Goal: Communication & Community: Share content

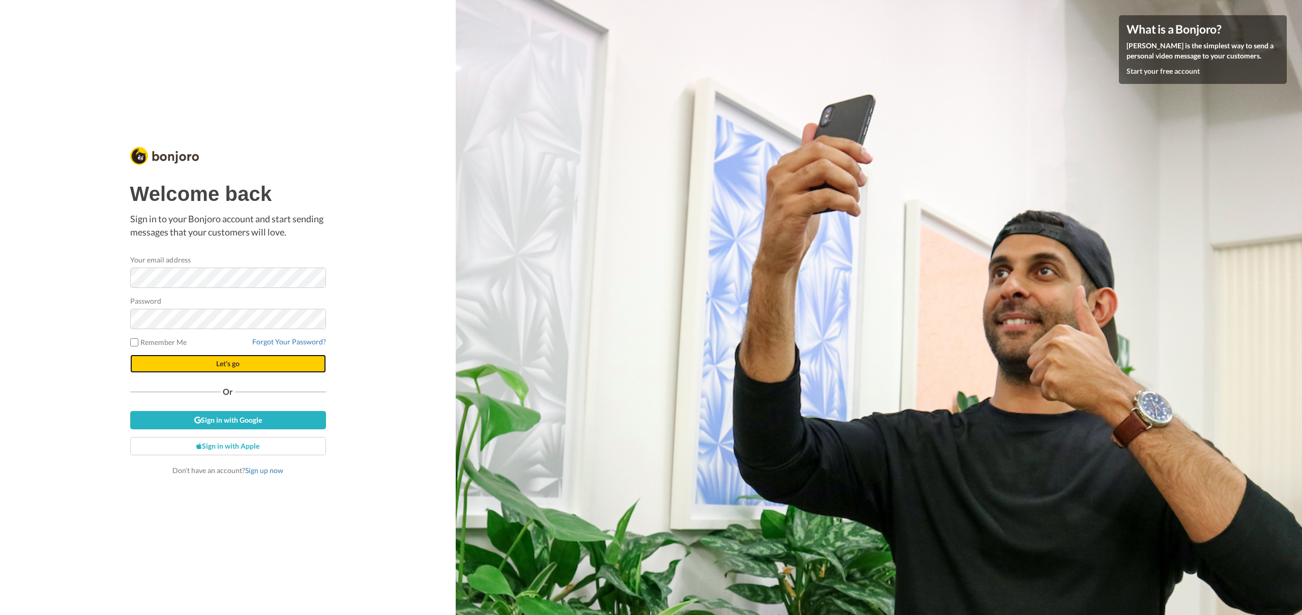
click at [219, 355] on button "Let's go" at bounding box center [228, 364] width 196 height 18
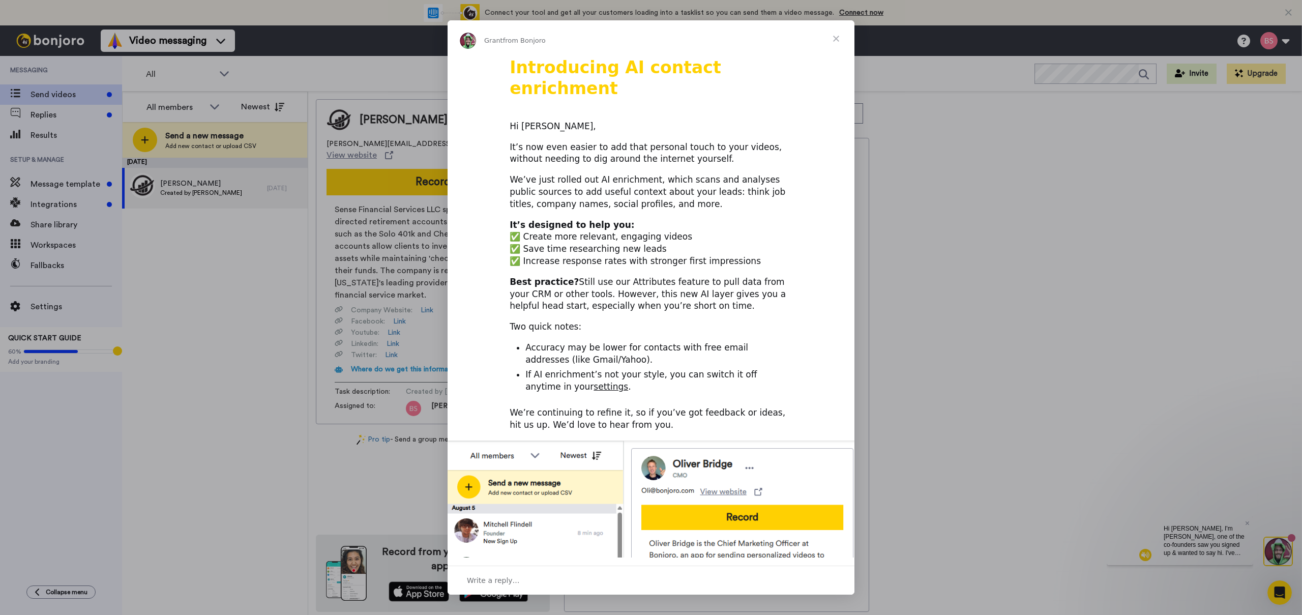
click at [835, 37] on span "Close" at bounding box center [836, 38] width 37 height 37
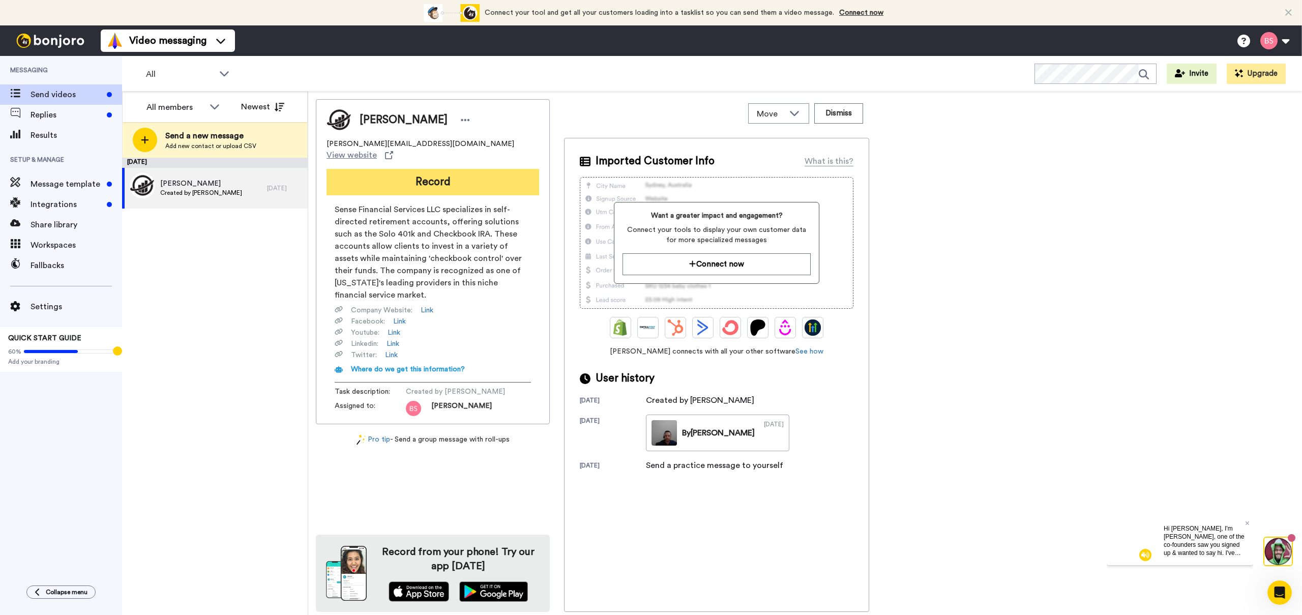
click at [404, 175] on button "Record" at bounding box center [433, 182] width 213 height 26
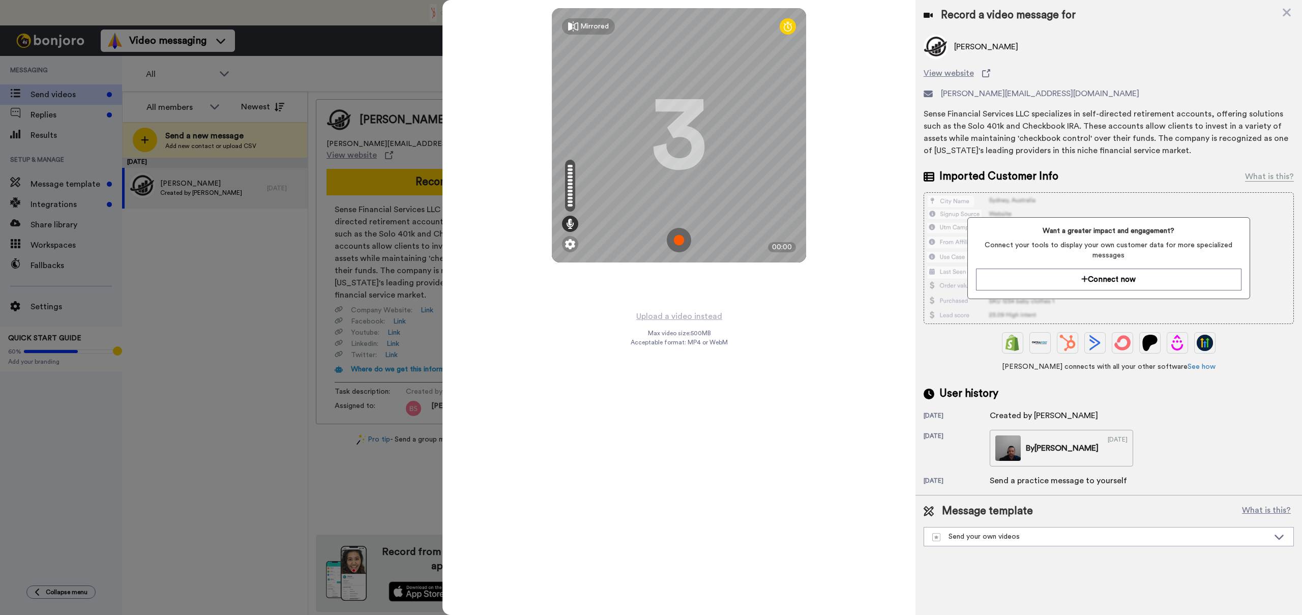
click at [681, 243] on img at bounding box center [679, 240] width 24 height 24
click at [672, 238] on img at bounding box center [679, 240] width 24 height 24
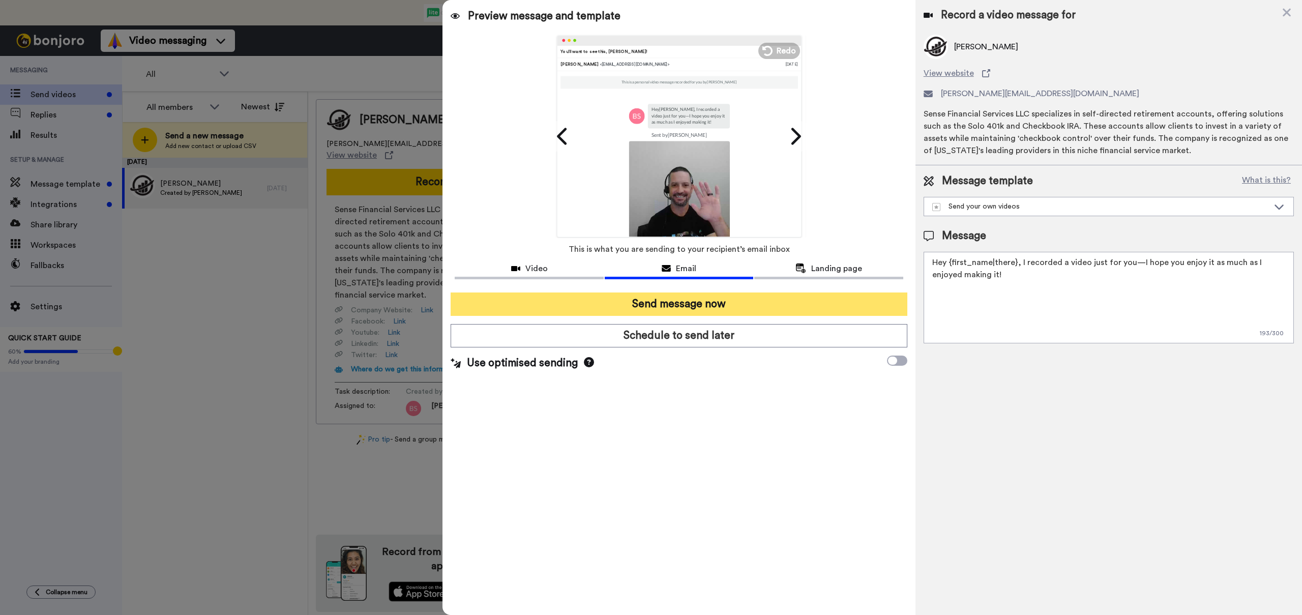
click at [686, 299] on button "Send message now" at bounding box center [679, 303] width 456 height 23
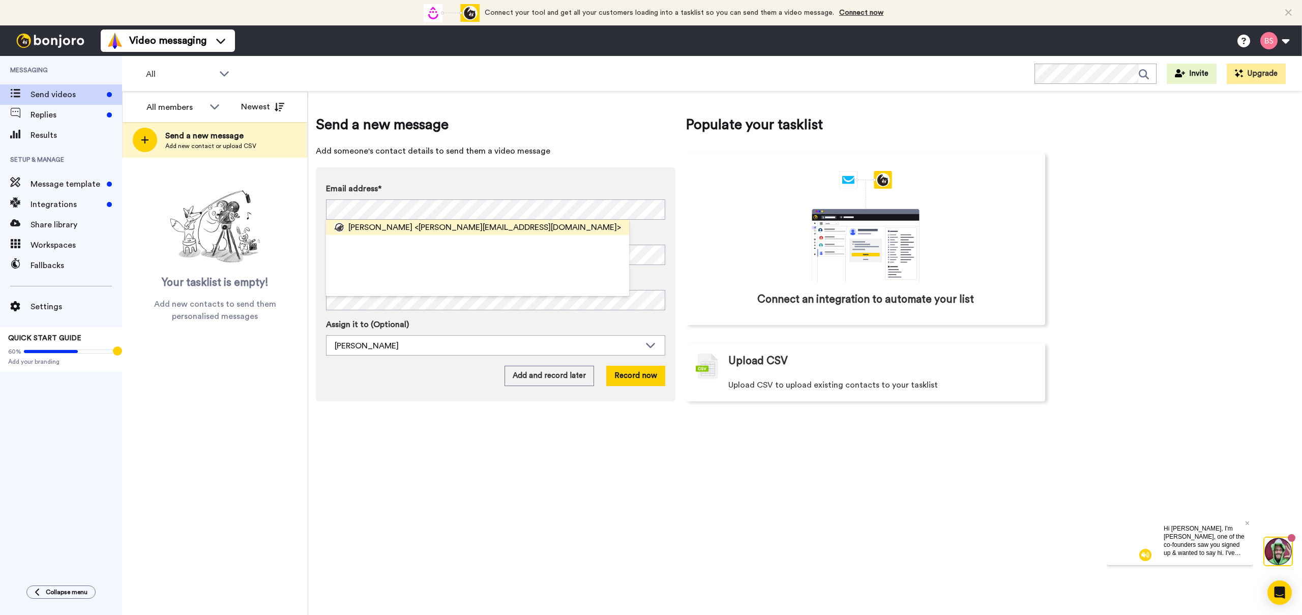
click at [381, 233] on div "Brett <brett@sensefinancial.com>" at bounding box center [477, 227] width 303 height 15
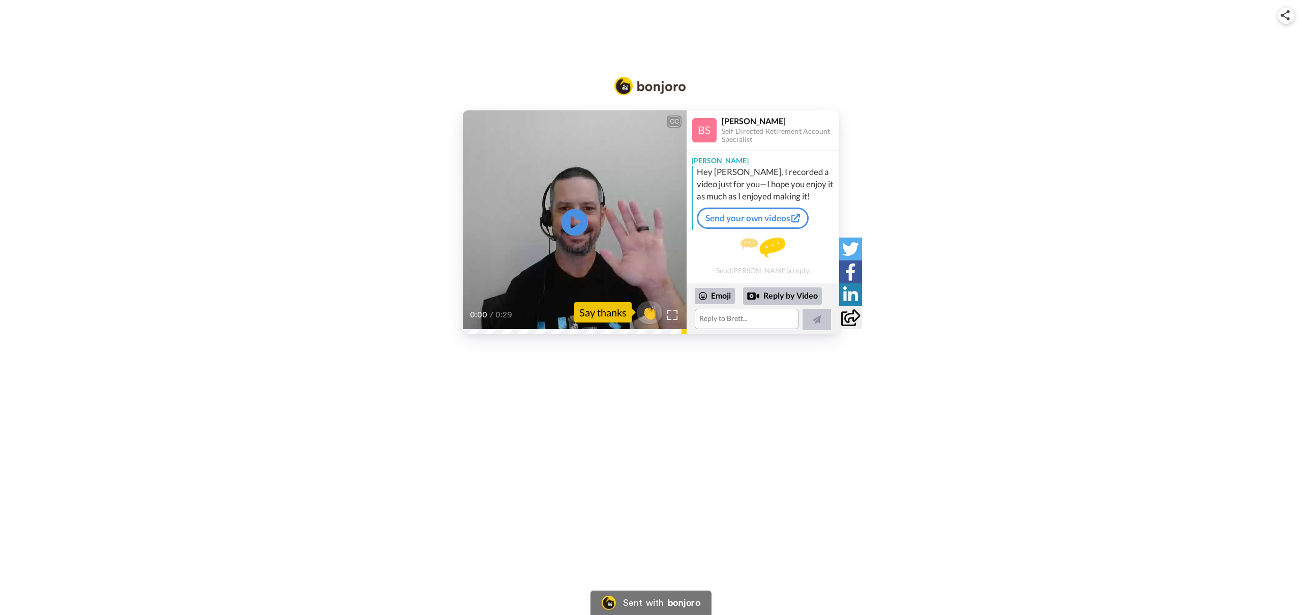
click at [570, 221] on icon at bounding box center [575, 222] width 27 height 27
